Goal: Task Accomplishment & Management: Manage account settings

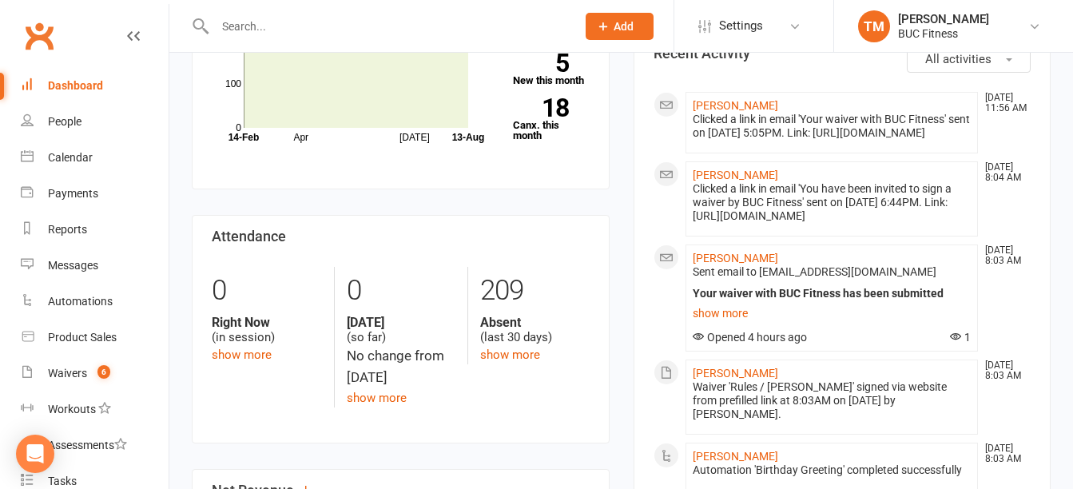
scroll to position [240, 0]
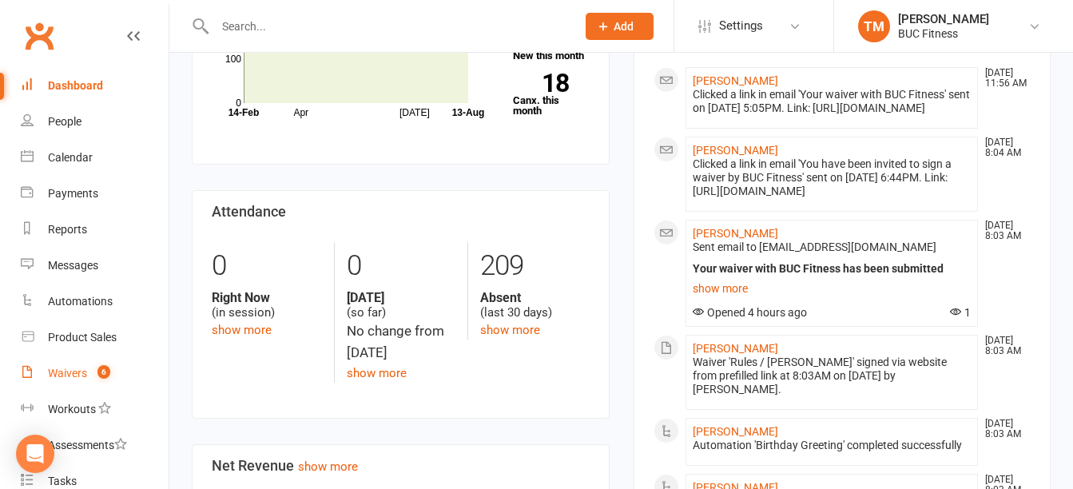
click at [68, 372] on div "Waivers" at bounding box center [67, 373] width 39 height 13
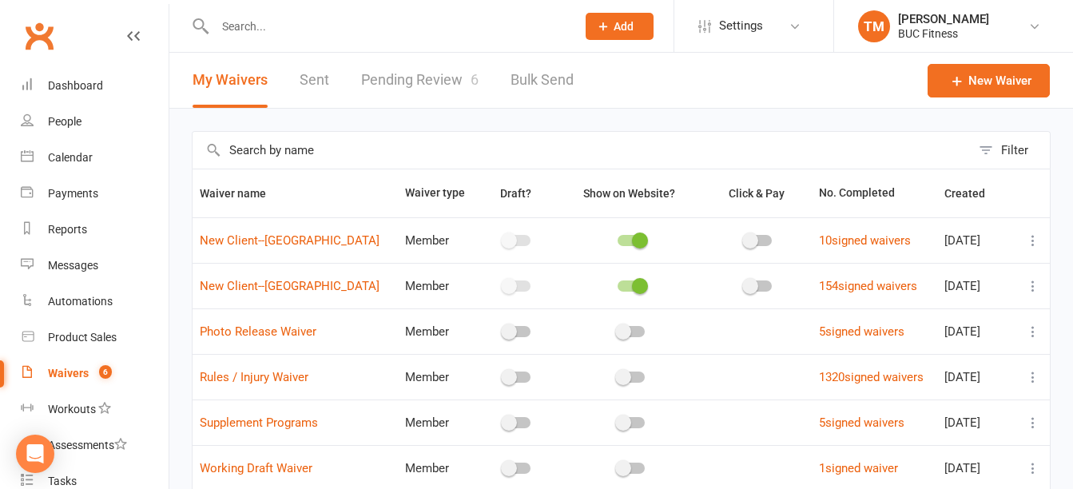
click at [407, 81] on link "Pending Review 6" at bounding box center [419, 80] width 117 height 55
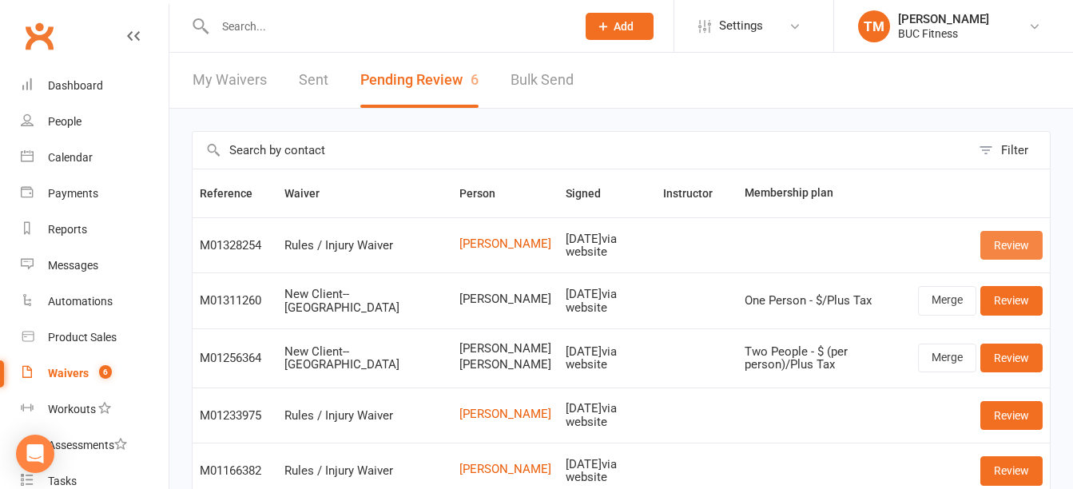
click at [1016, 235] on link "Review" at bounding box center [1011, 245] width 62 height 29
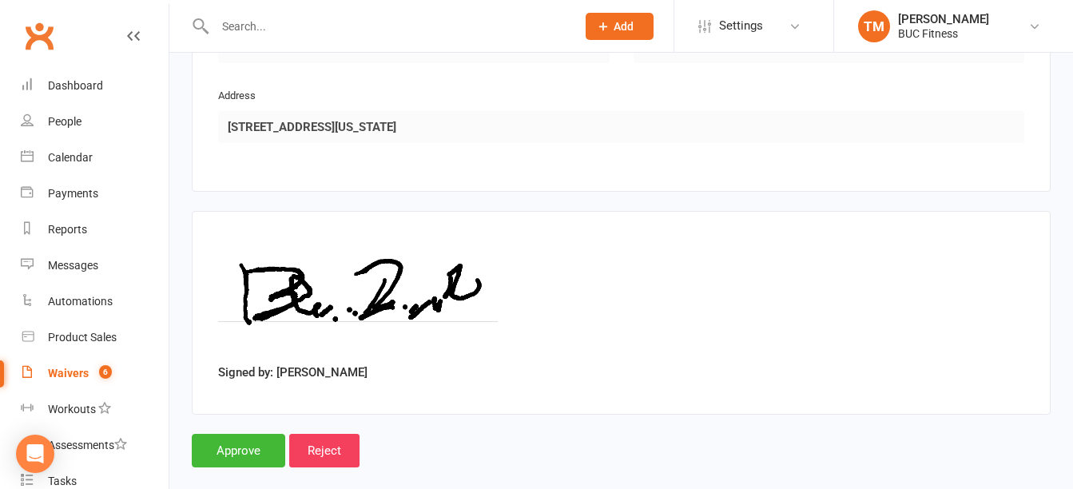
scroll to position [955, 0]
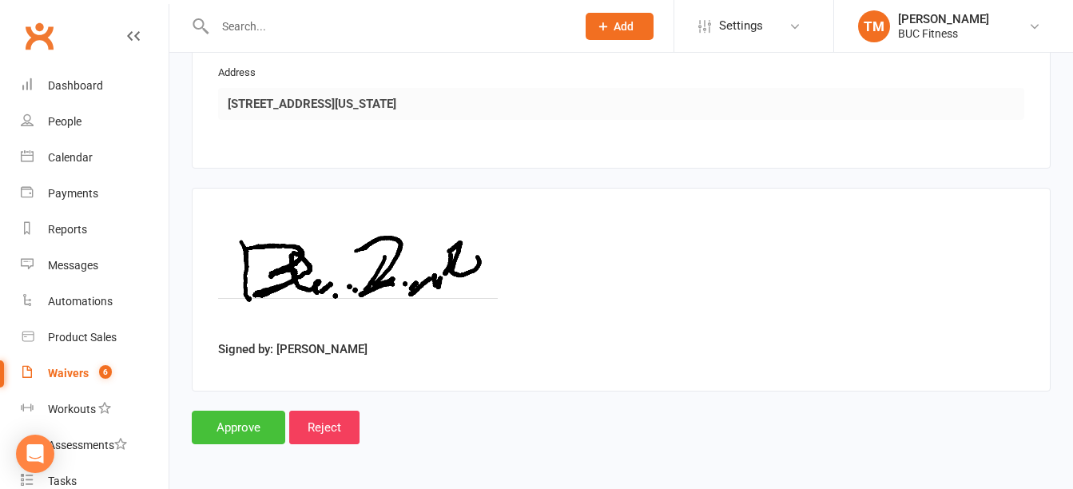
click at [232, 423] on input "Approve" at bounding box center [238, 428] width 93 height 34
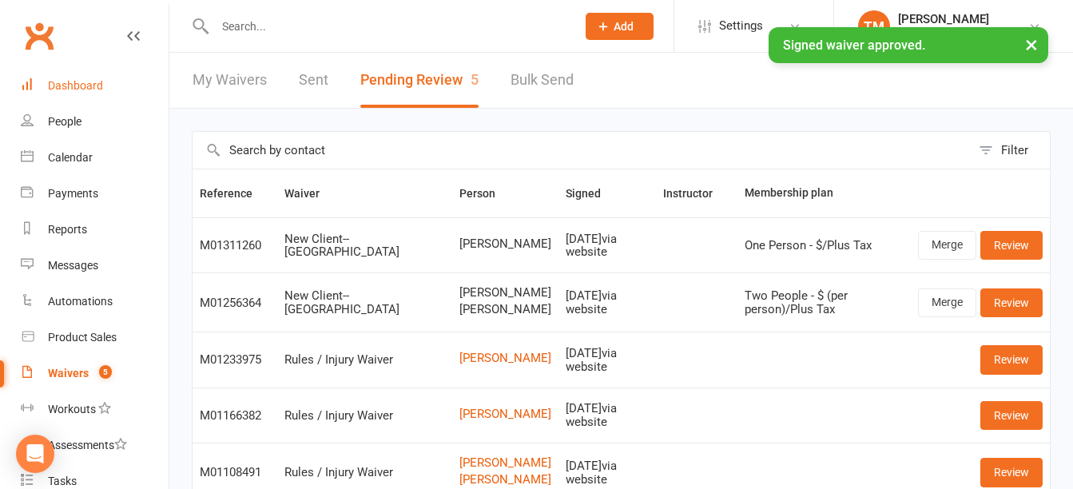
click at [64, 85] on div "Dashboard" at bounding box center [75, 85] width 55 height 13
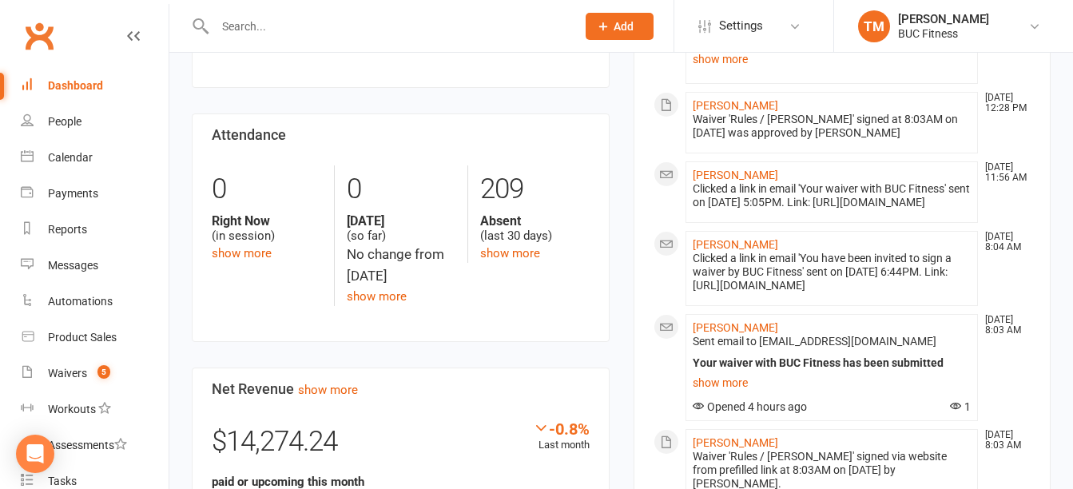
scroll to position [320, 0]
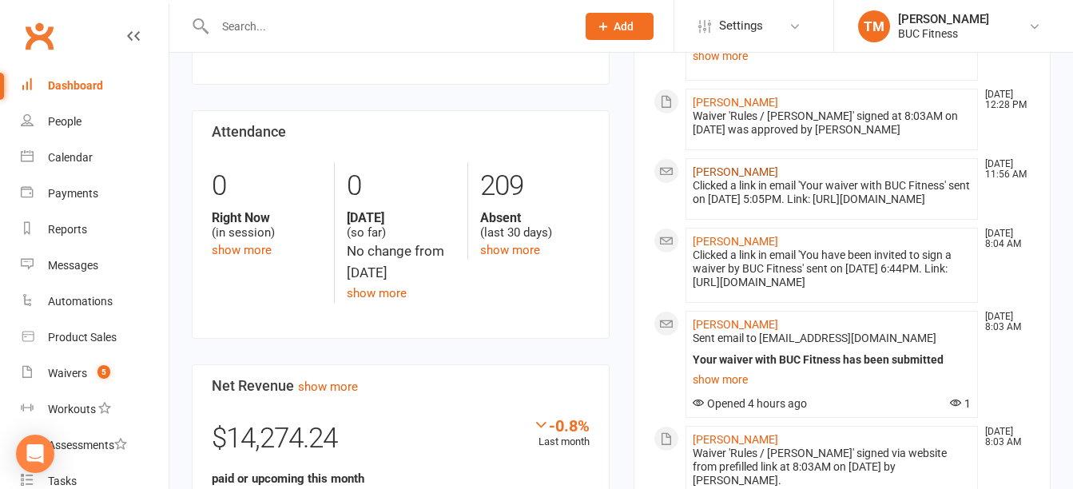
click at [755, 176] on link "[PERSON_NAME]" at bounding box center [735, 171] width 85 height 13
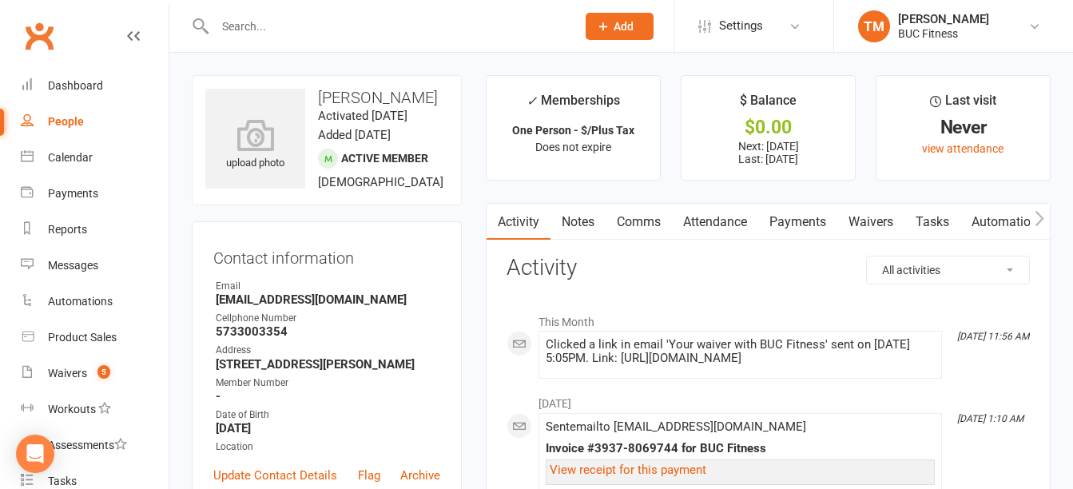
click at [860, 221] on link "Waivers" at bounding box center [870, 222] width 67 height 37
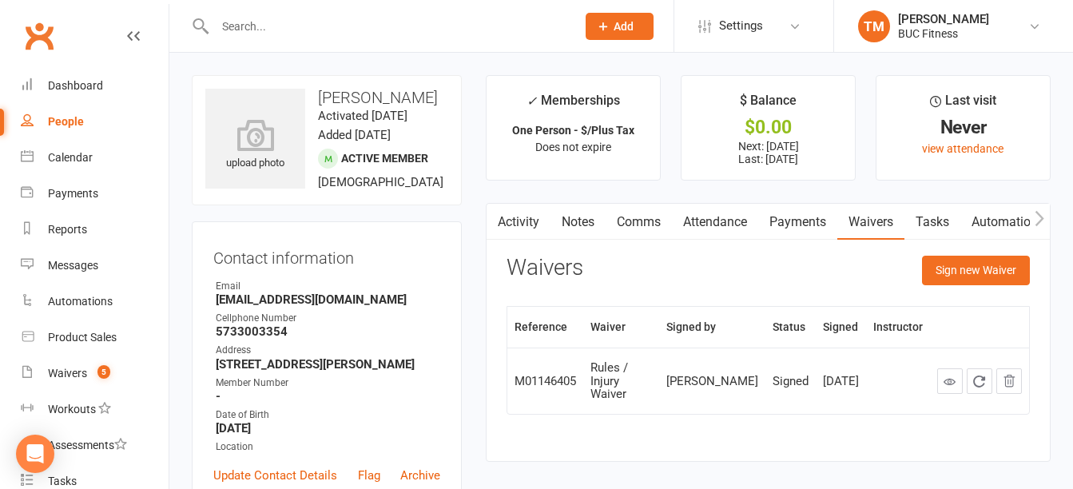
click at [813, 225] on link "Payments" at bounding box center [797, 222] width 79 height 37
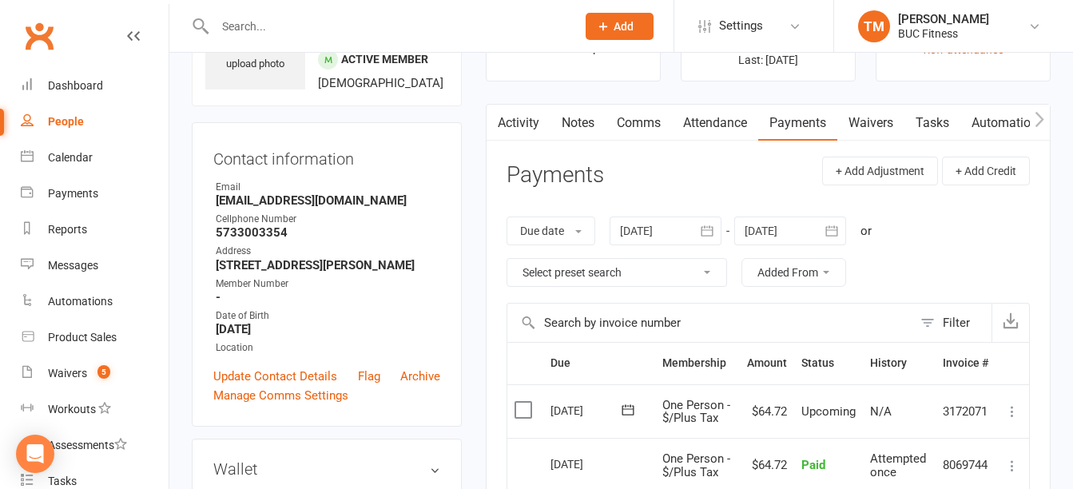
scroll to position [240, 0]
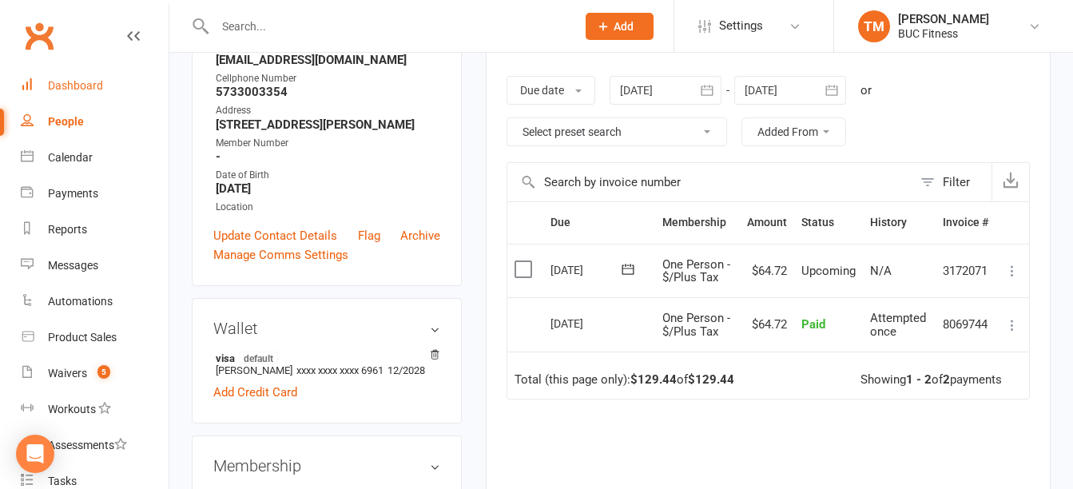
click at [89, 81] on div "Dashboard" at bounding box center [75, 85] width 55 height 13
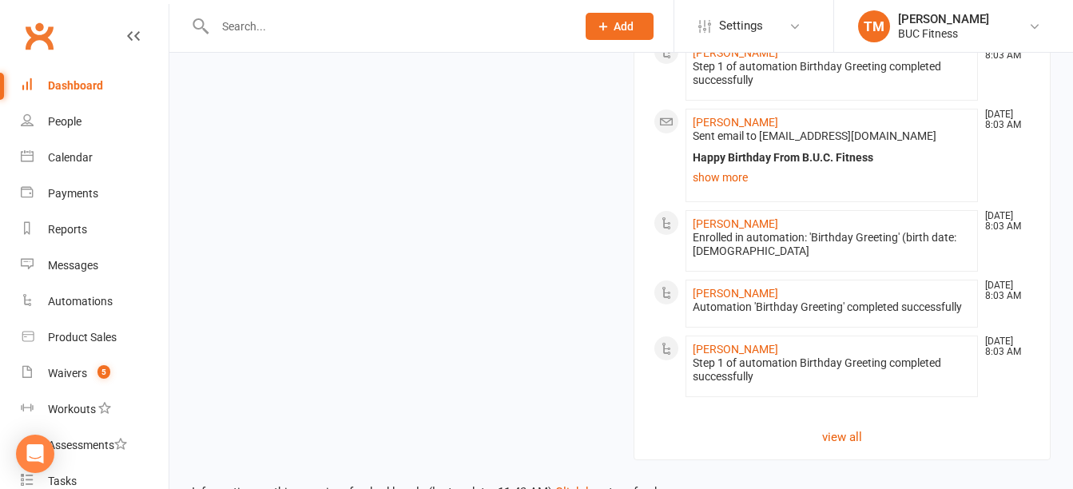
scroll to position [1518, 0]
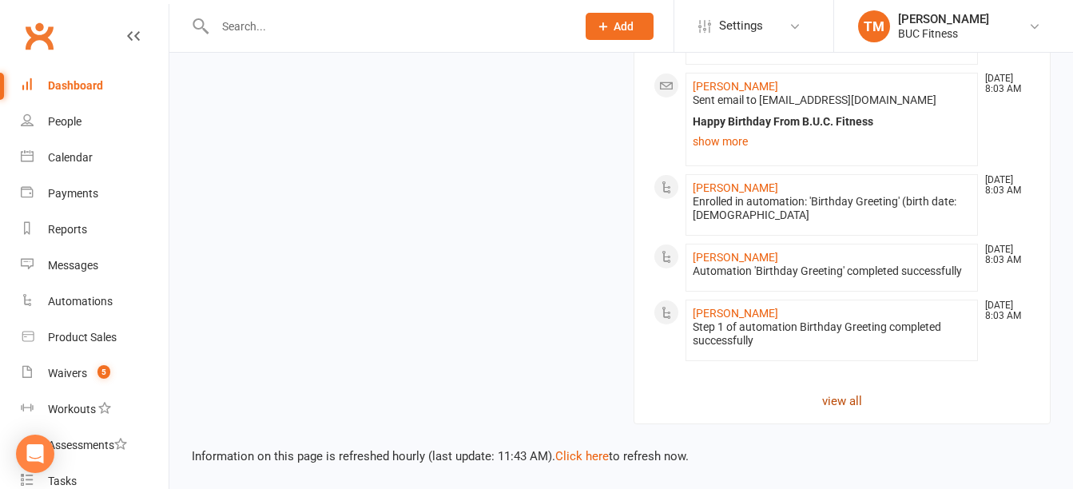
click at [851, 411] on link "view all" at bounding box center [843, 400] width 378 height 19
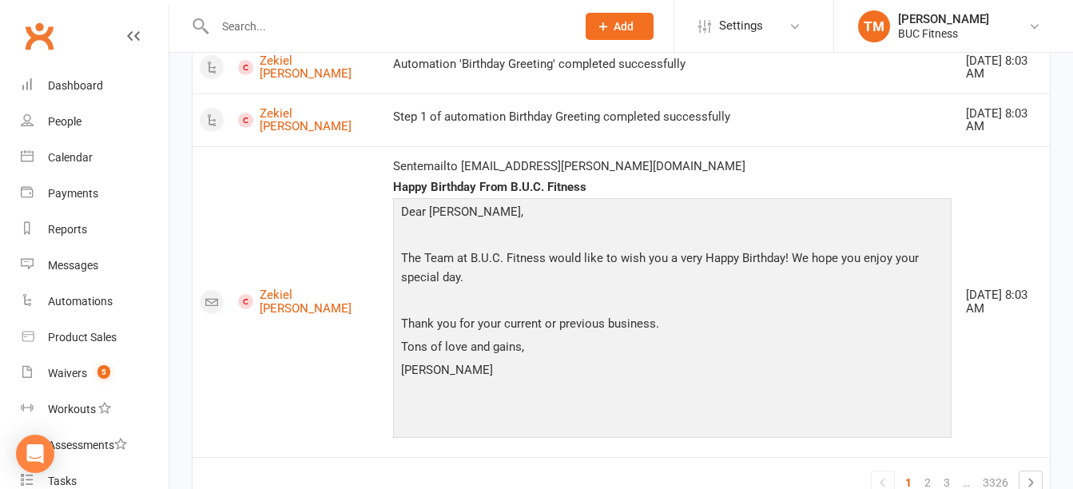
scroll to position [2670, 0]
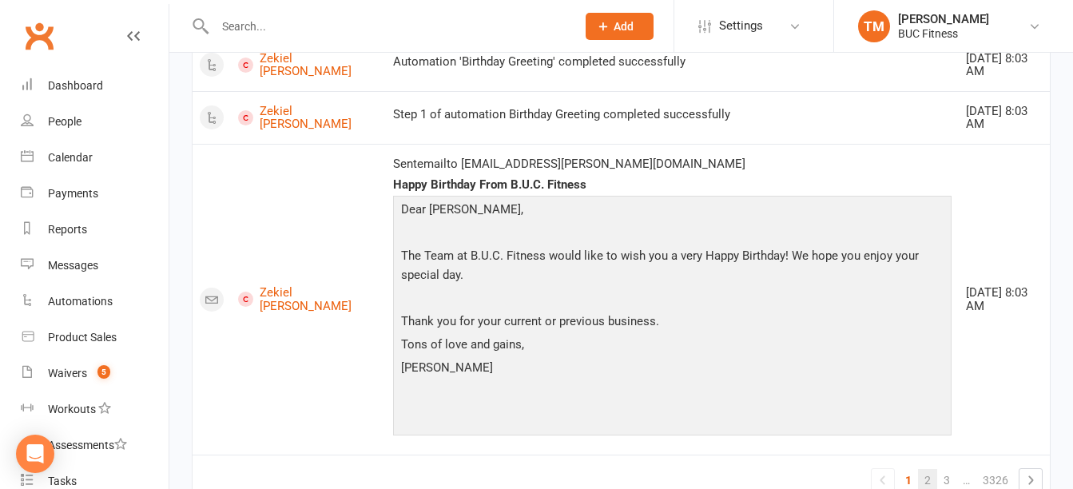
click at [927, 469] on link "2" at bounding box center [927, 480] width 19 height 22
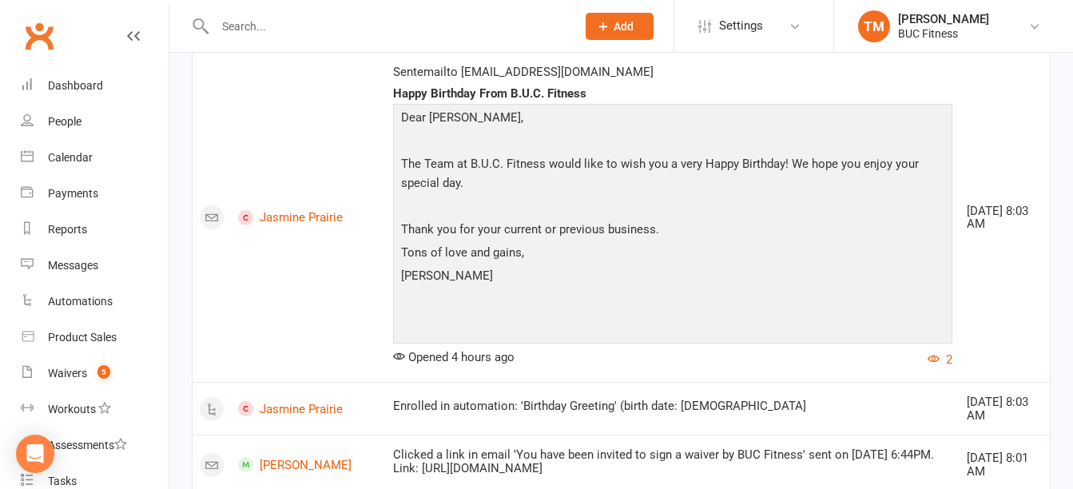
scroll to position [799, 0]
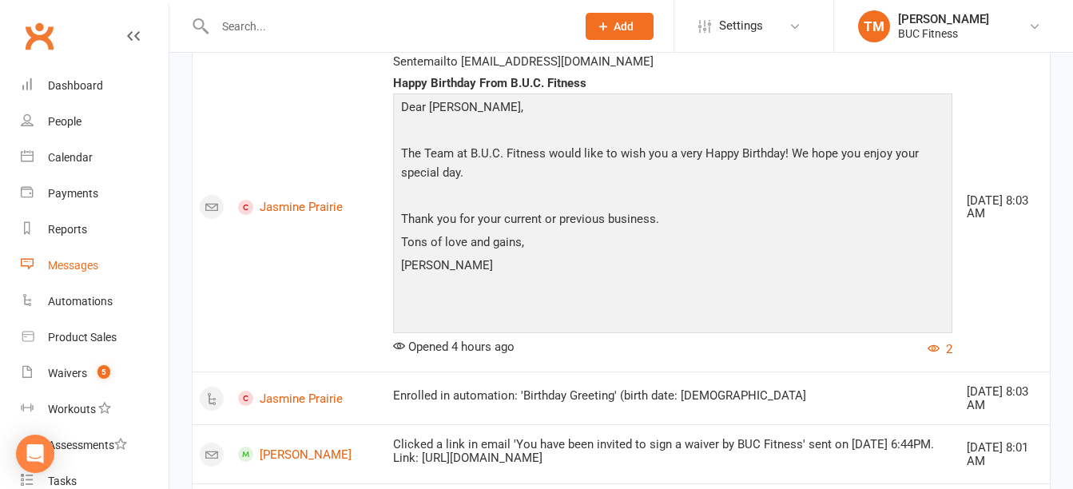
click at [79, 258] on link "Messages" at bounding box center [95, 266] width 148 height 36
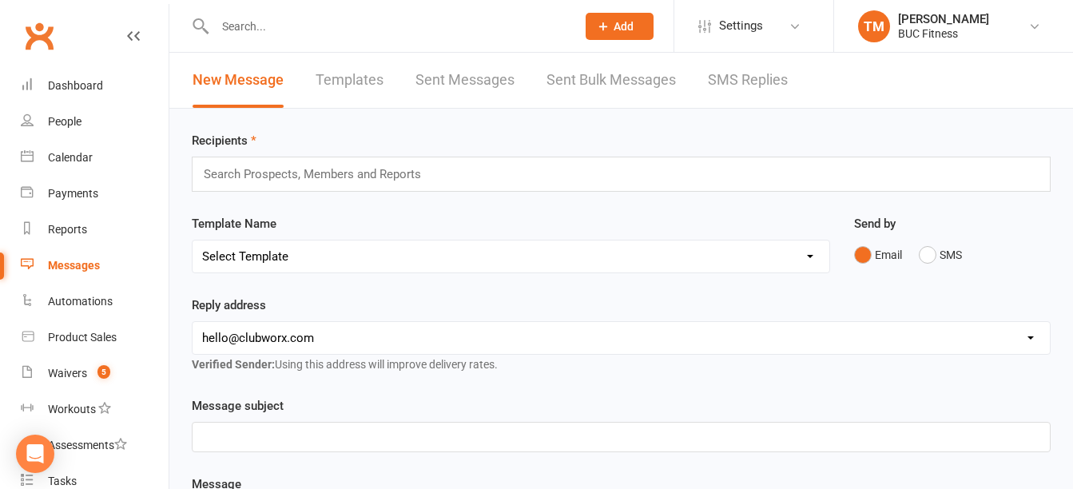
click at [447, 74] on link "Sent Messages" at bounding box center [464, 80] width 99 height 55
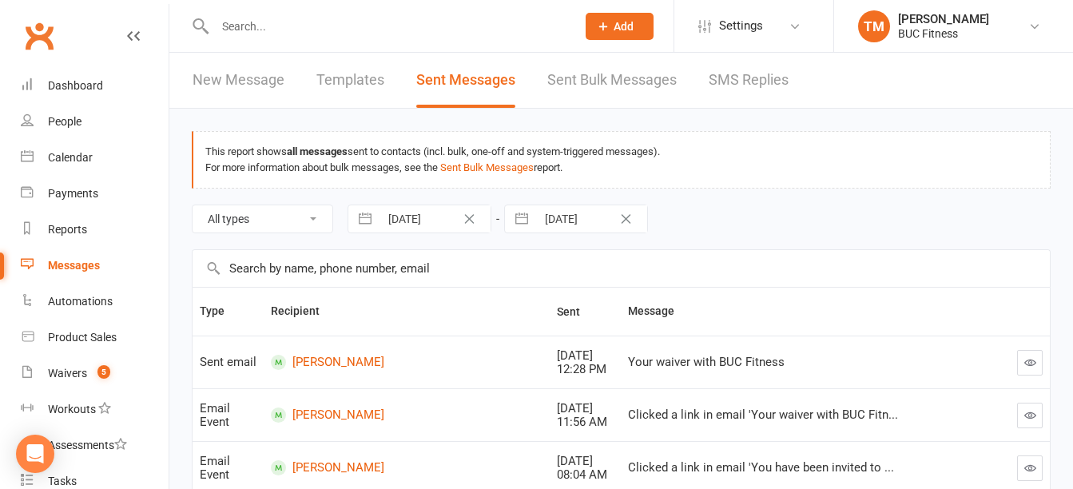
click at [717, 83] on link "SMS Replies" at bounding box center [749, 80] width 80 height 55
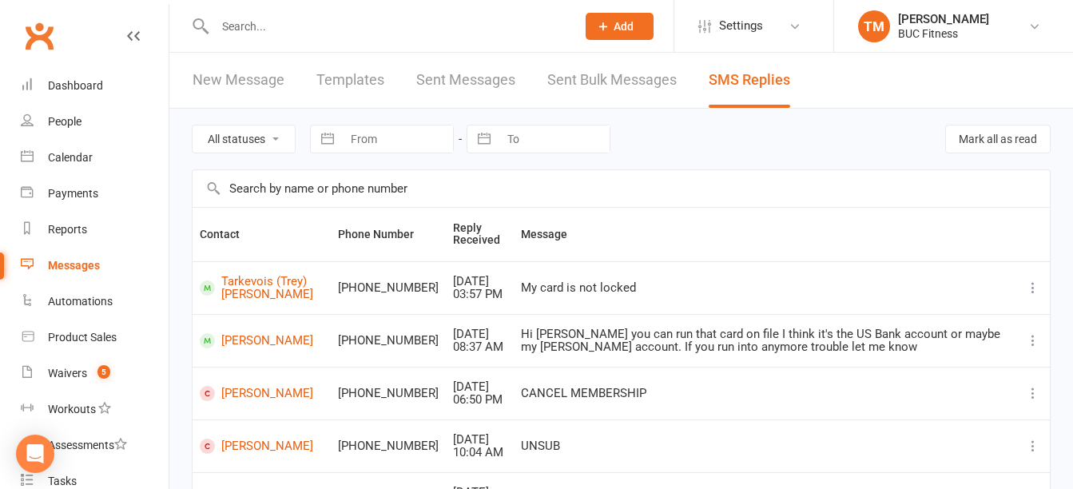
click at [626, 81] on link "Sent Bulk Messages" at bounding box center [611, 80] width 129 height 55
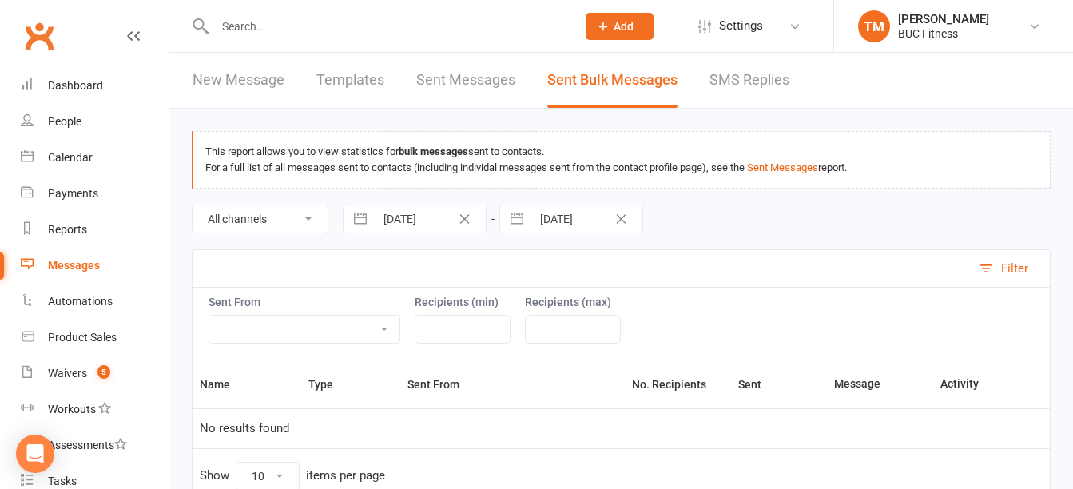
click at [283, 74] on link "New Message" at bounding box center [239, 80] width 92 height 55
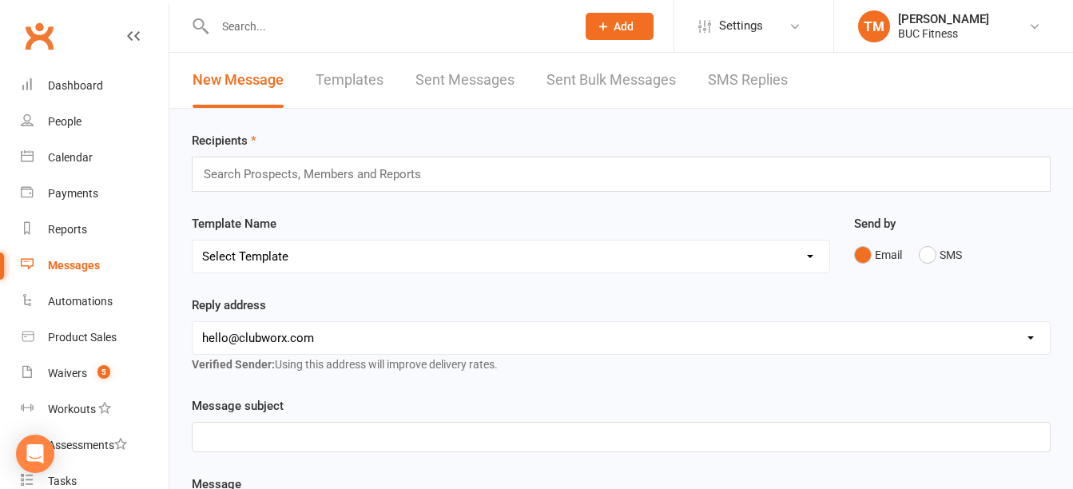
click at [738, 81] on link "SMS Replies" at bounding box center [748, 80] width 80 height 55
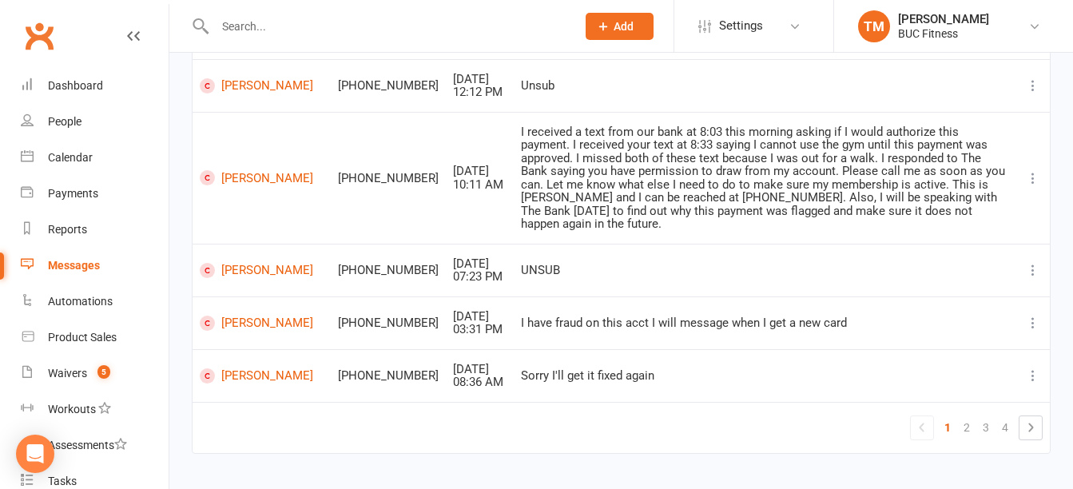
scroll to position [479, 0]
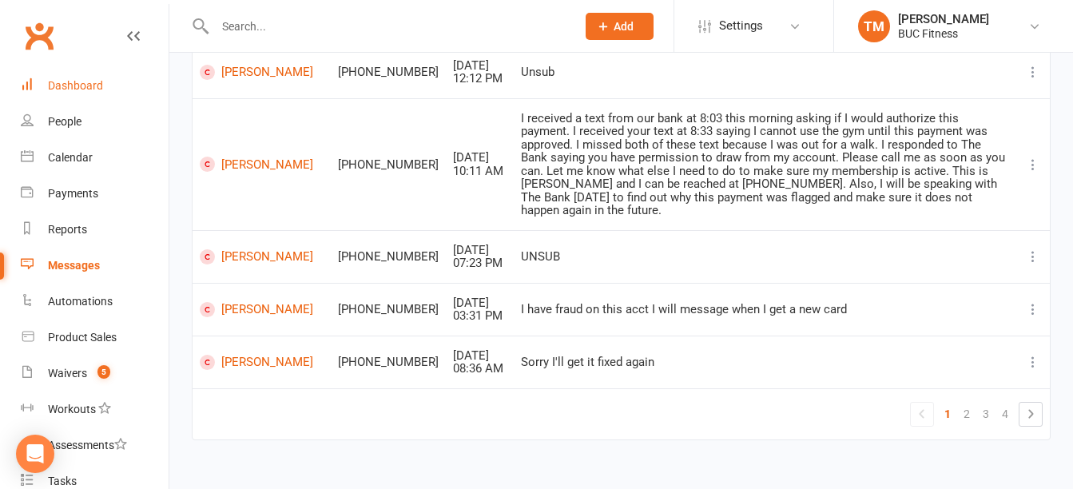
click at [66, 87] on div "Dashboard" at bounding box center [75, 85] width 55 height 13
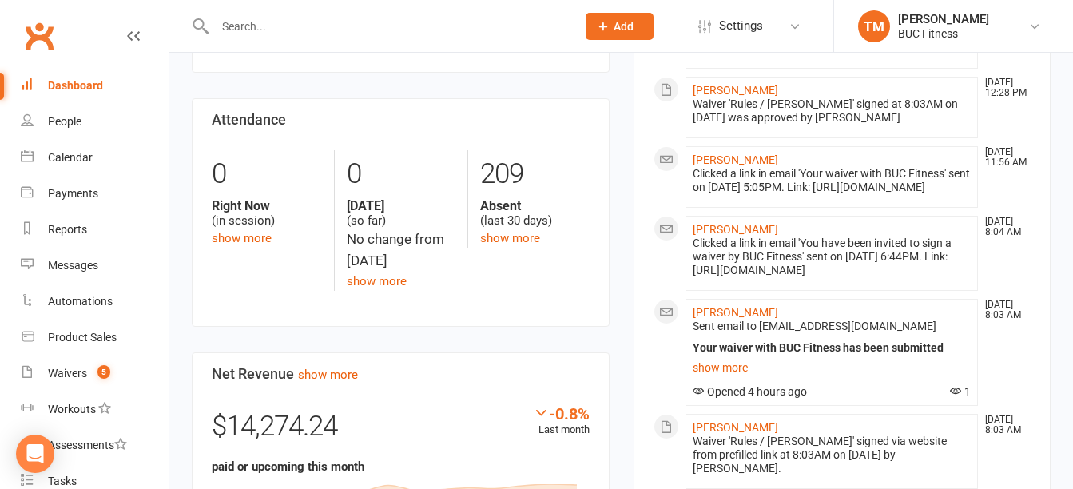
scroll to position [160, 0]
